Goal: Information Seeking & Learning: Understand process/instructions

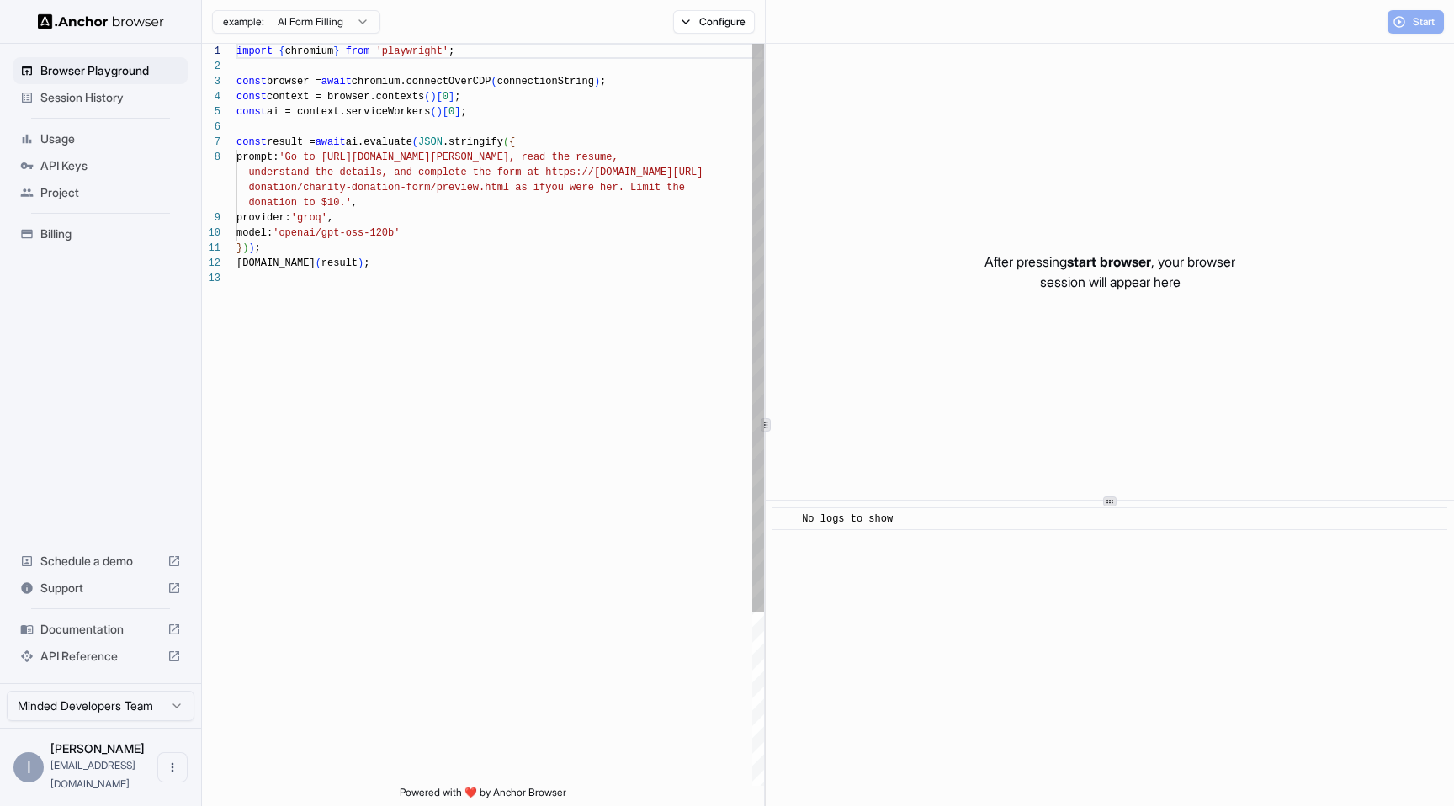
scroll to position [106, 0]
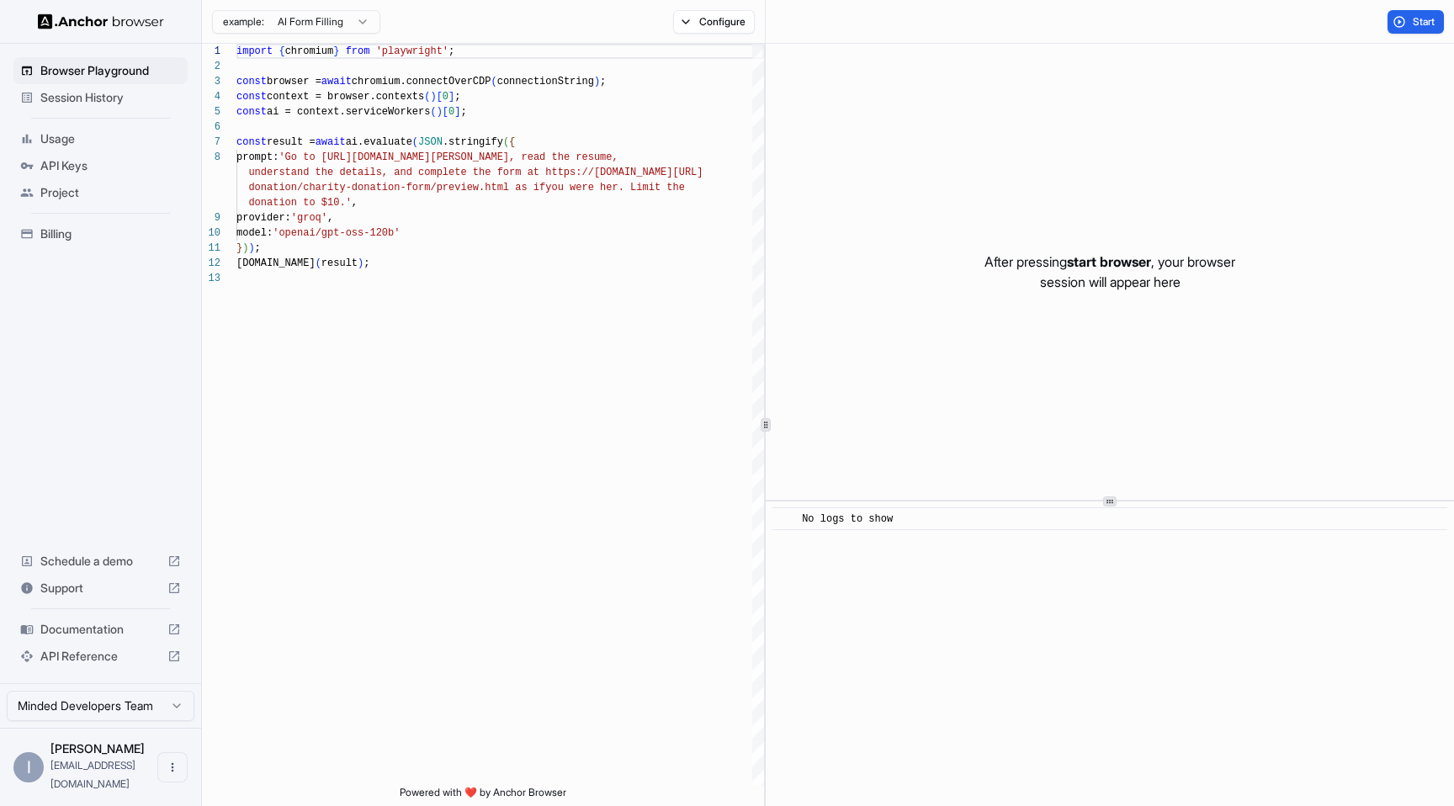
click at [88, 638] on span "Documentation" at bounding box center [100, 629] width 120 height 17
